Goal: Task Accomplishment & Management: Manage account settings

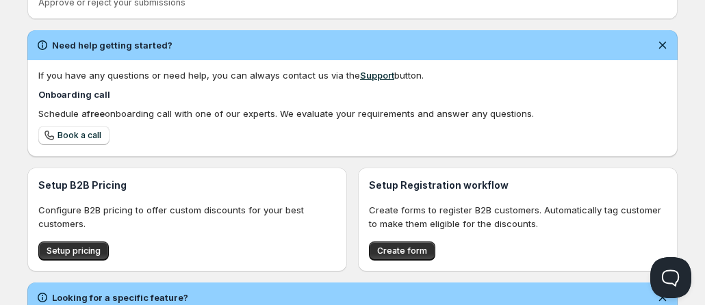
scroll to position [478, 0]
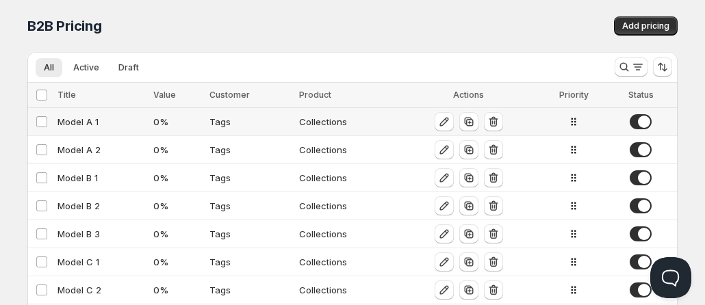
click at [642, 123] on span at bounding box center [641, 121] width 22 height 15
click at [645, 153] on span at bounding box center [641, 149] width 22 height 15
click at [645, 175] on span at bounding box center [641, 178] width 22 height 15
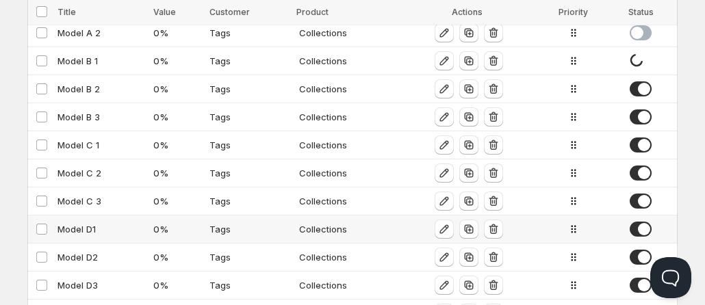
scroll to position [174, 0]
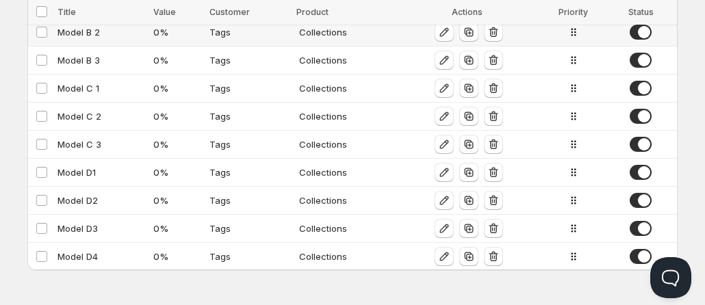
click at [642, 34] on span at bounding box center [641, 32] width 22 height 15
click at [642, 52] on td at bounding box center [643, 61] width 69 height 28
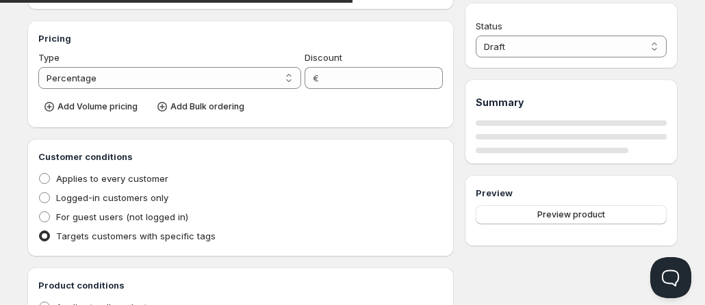
type input "Model B 3"
type input "MODEL_B-3"
type input "0"
radio input "true"
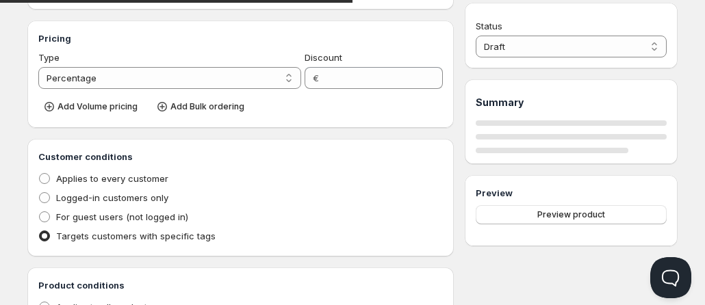
select select "1"
select select "2"
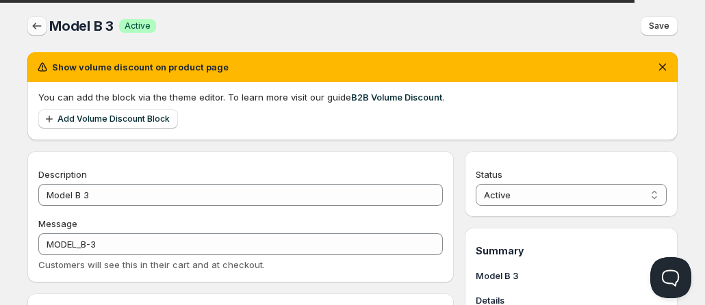
click at [40, 32] on icon "button" at bounding box center [37, 26] width 14 height 14
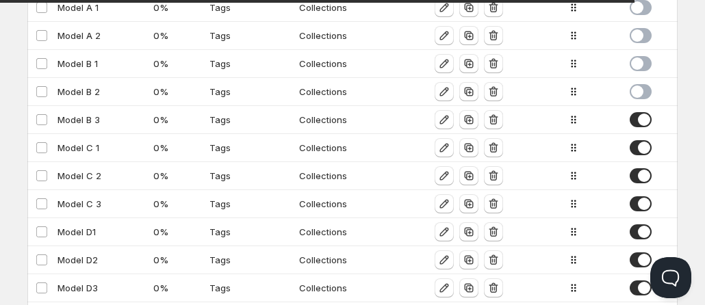
scroll to position [137, 0]
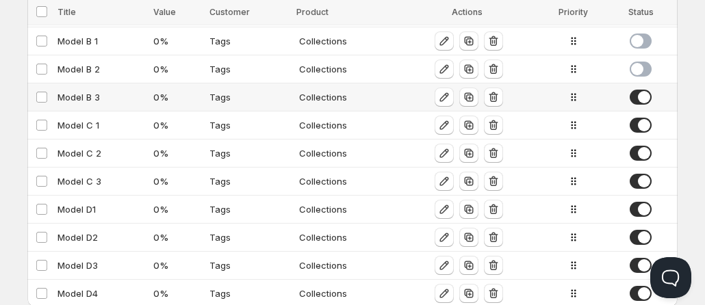
click at [646, 101] on span at bounding box center [641, 97] width 22 height 15
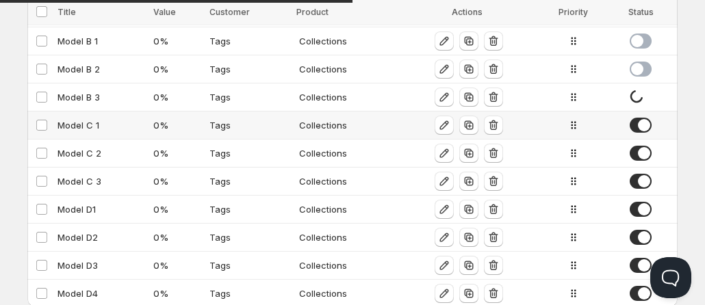
click at [640, 132] on span at bounding box center [641, 125] width 22 height 15
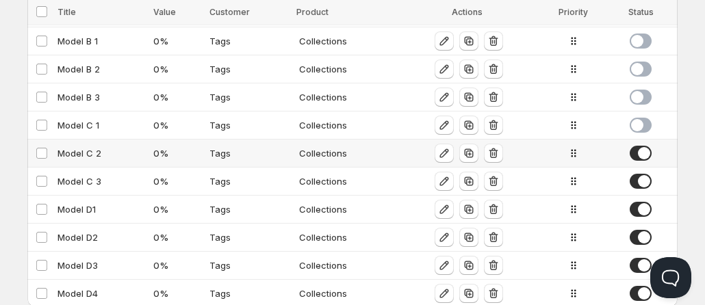
click at [644, 158] on span at bounding box center [641, 153] width 22 height 15
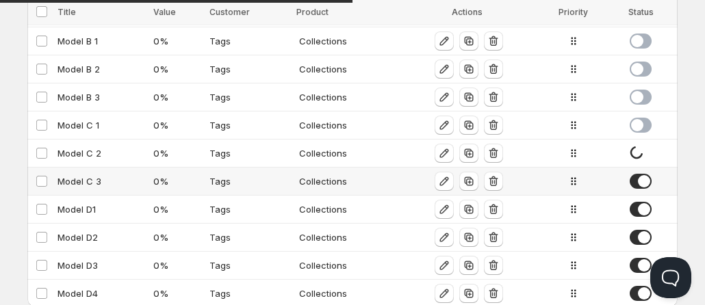
click at [644, 186] on span at bounding box center [641, 181] width 22 height 15
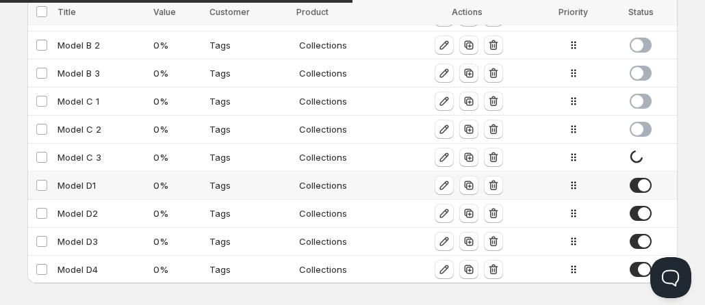
scroll to position [174, 0]
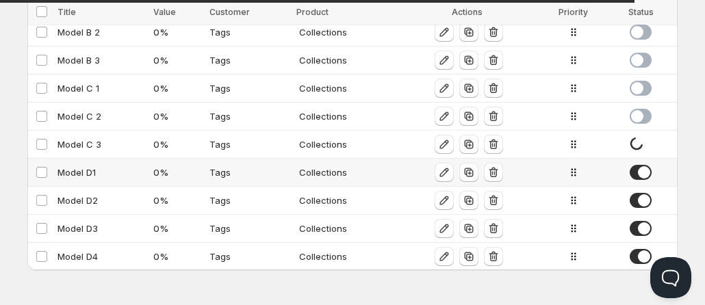
click at [642, 174] on span at bounding box center [641, 172] width 22 height 15
click at [642, 204] on span at bounding box center [641, 200] width 22 height 15
click at [644, 228] on span at bounding box center [641, 228] width 22 height 15
click at [639, 263] on span at bounding box center [641, 256] width 22 height 15
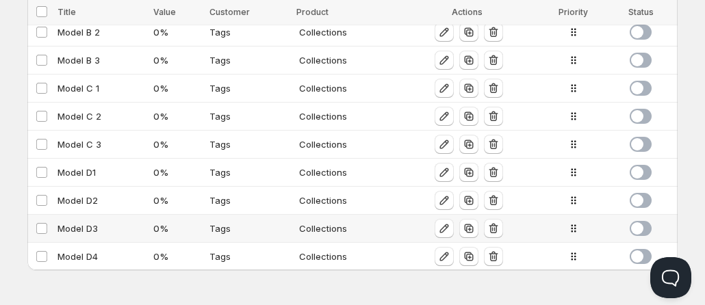
scroll to position [0, 0]
